Goal: Task Accomplishment & Management: Manage account settings

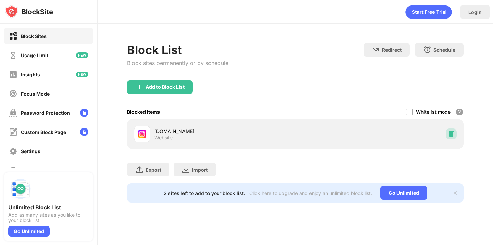
click at [451, 134] on img at bounding box center [451, 134] width 7 height 7
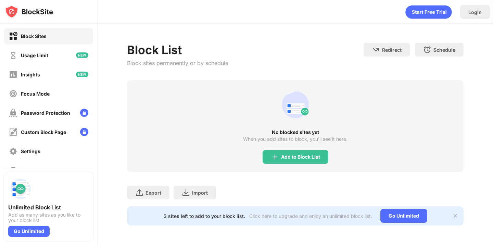
click at [298, 148] on div "No blocked sites yet When you add sites to block, you’ll see it here. Add to Bl…" at bounding box center [295, 126] width 337 height 92
click at [296, 157] on div "Add to Block List" at bounding box center [300, 156] width 39 height 5
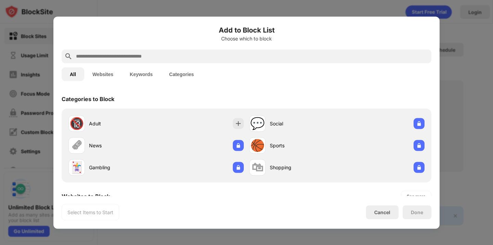
click at [247, 57] on input "text" at bounding box center [252, 56] width 354 height 8
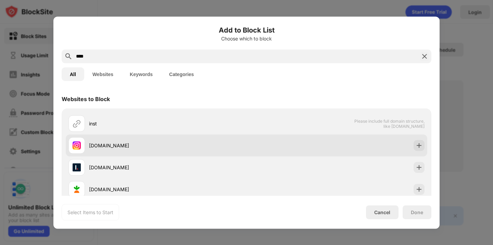
type input "****"
click at [226, 144] on div "[DOMAIN_NAME]" at bounding box center [168, 145] width 158 height 7
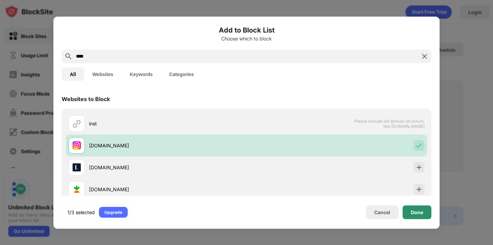
click at [419, 213] on div "Done" at bounding box center [417, 211] width 12 height 5
